Goal: Information Seeking & Learning: Find specific fact

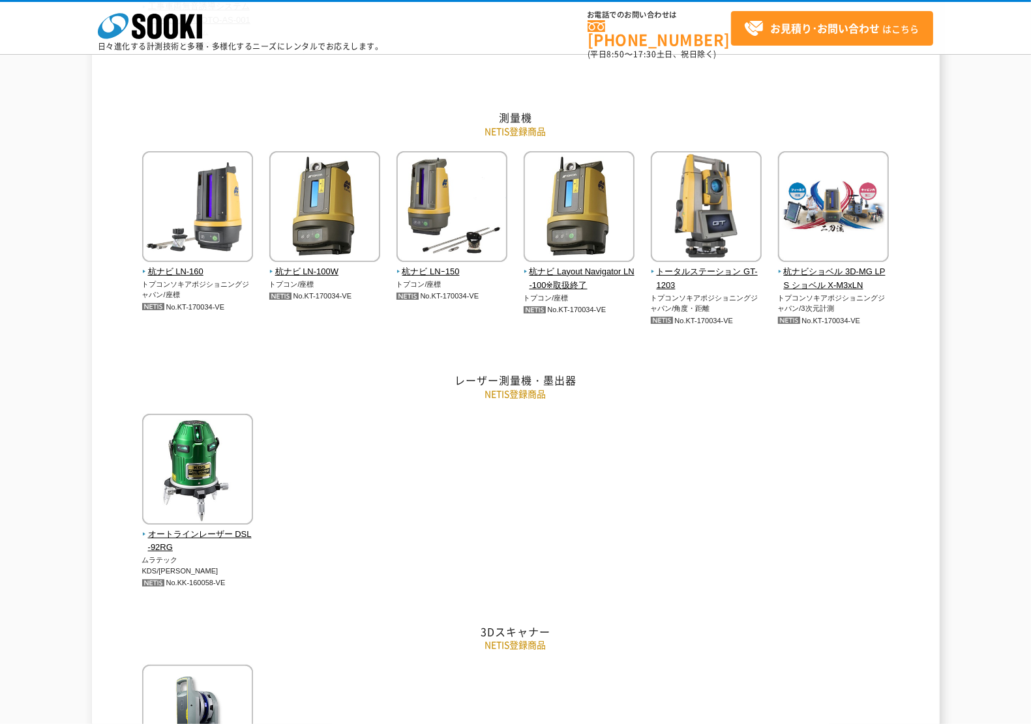
scroll to position [3667, 0]
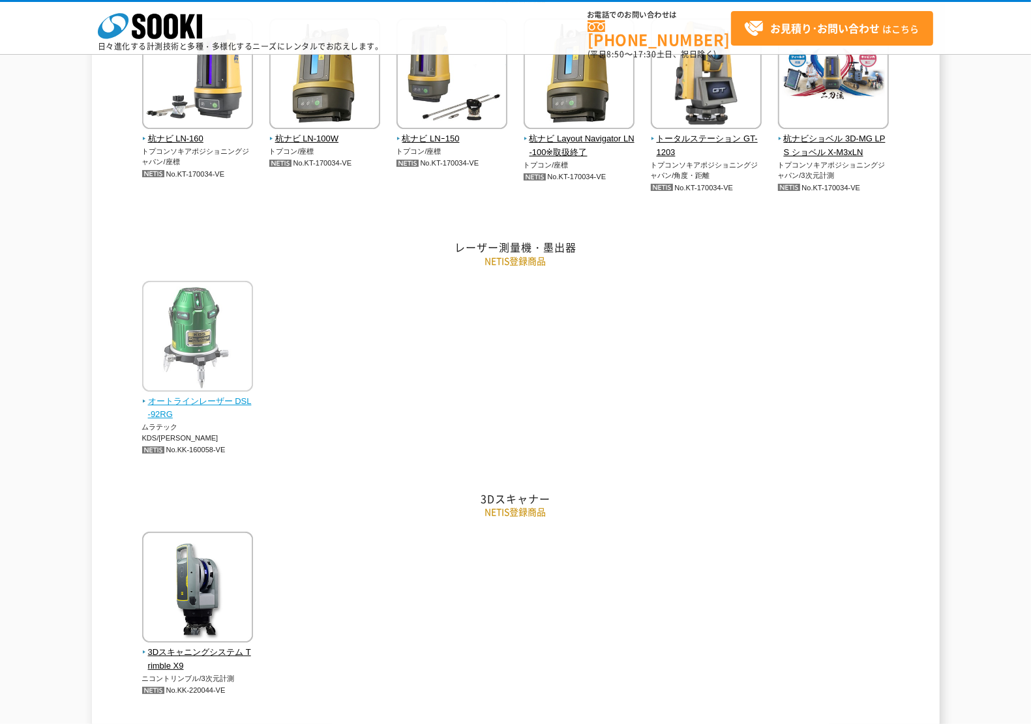
click at [205, 386] on img at bounding box center [197, 338] width 111 height 114
drag, startPoint x: 175, startPoint y: 440, endPoint x: 226, endPoint y: 439, distance: 50.9
click at [226, 443] on p "No.KK-160058-VE" at bounding box center [197, 450] width 111 height 14
click at [207, 458] on div "オートラインレーザー DSL-92RG ムラテックKDS/墨出 No.KK-160058-VE" at bounding box center [515, 377] width 763 height 192
drag, startPoint x: 180, startPoint y: 437, endPoint x: 251, endPoint y: 437, distance: 71.1
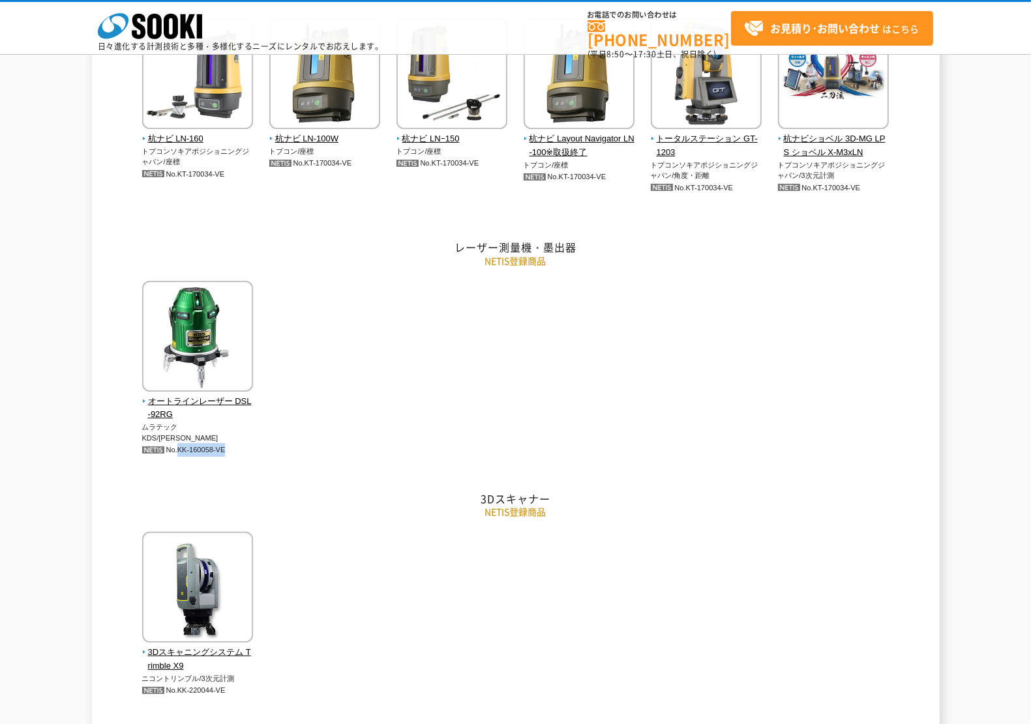
click at [251, 443] on p "No.KK-160058-VE" at bounding box center [197, 450] width 111 height 14
copy p "KK-160058-VE"
